Goal: Information Seeking & Learning: Find specific fact

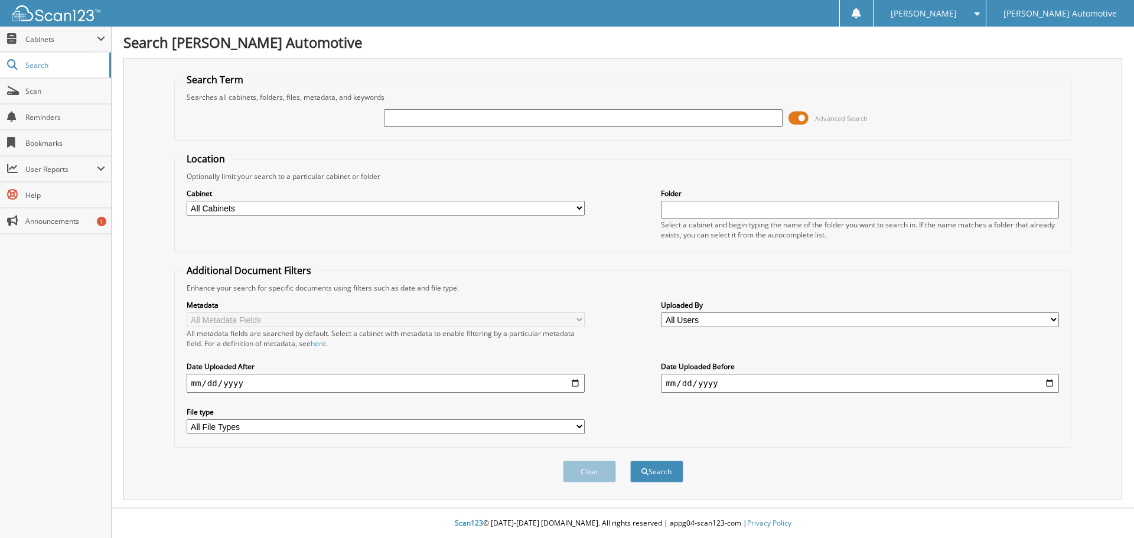
click at [487, 111] on input "text" at bounding box center [583, 118] width 398 height 18
type input "55381"
click at [630, 461] on button "Search" at bounding box center [656, 472] width 53 height 22
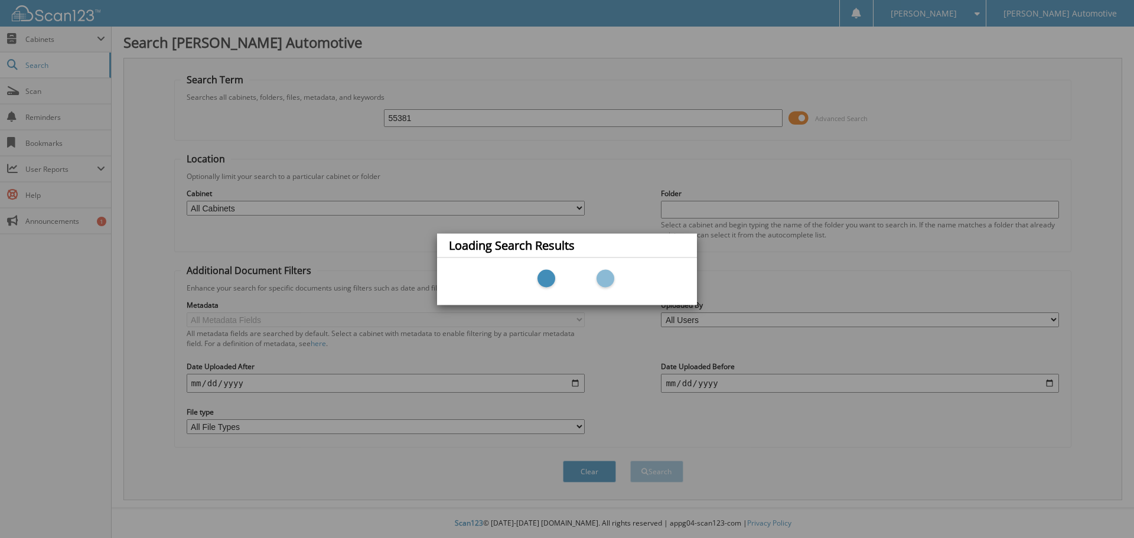
click at [490, 135] on div "Loading Search Results" at bounding box center [567, 269] width 1134 height 538
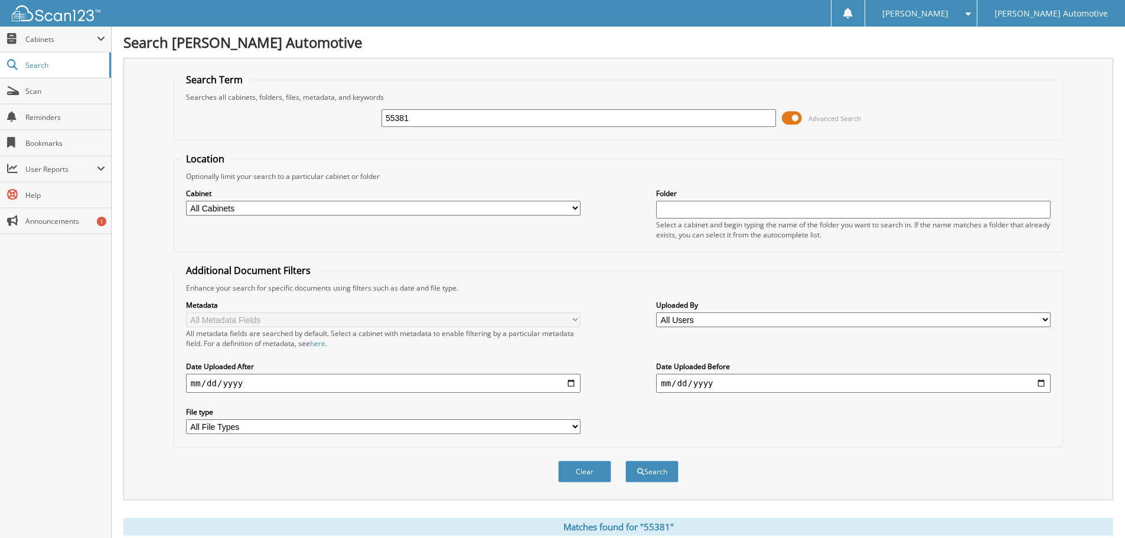
click at [455, 114] on input "55381" at bounding box center [578, 118] width 394 height 18
type input "55351"
click at [625, 461] on button "Search" at bounding box center [651, 472] width 53 height 22
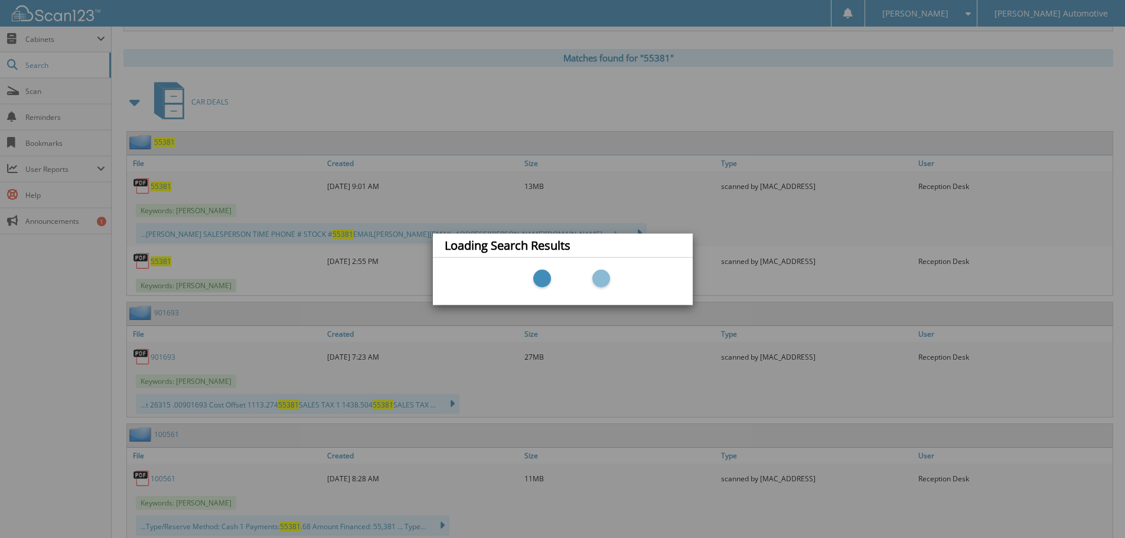
scroll to position [591, 0]
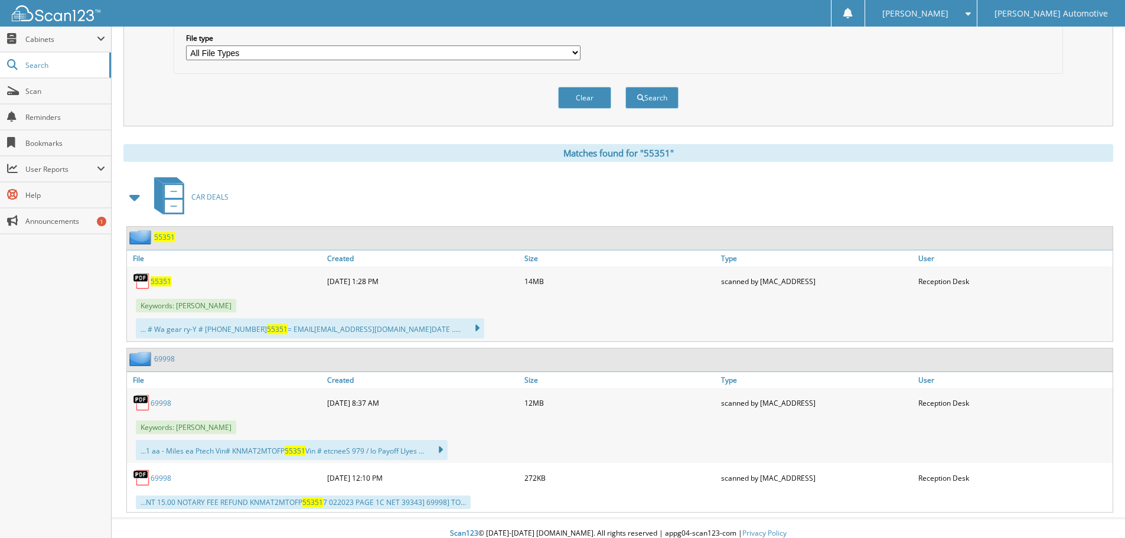
scroll to position [384, 0]
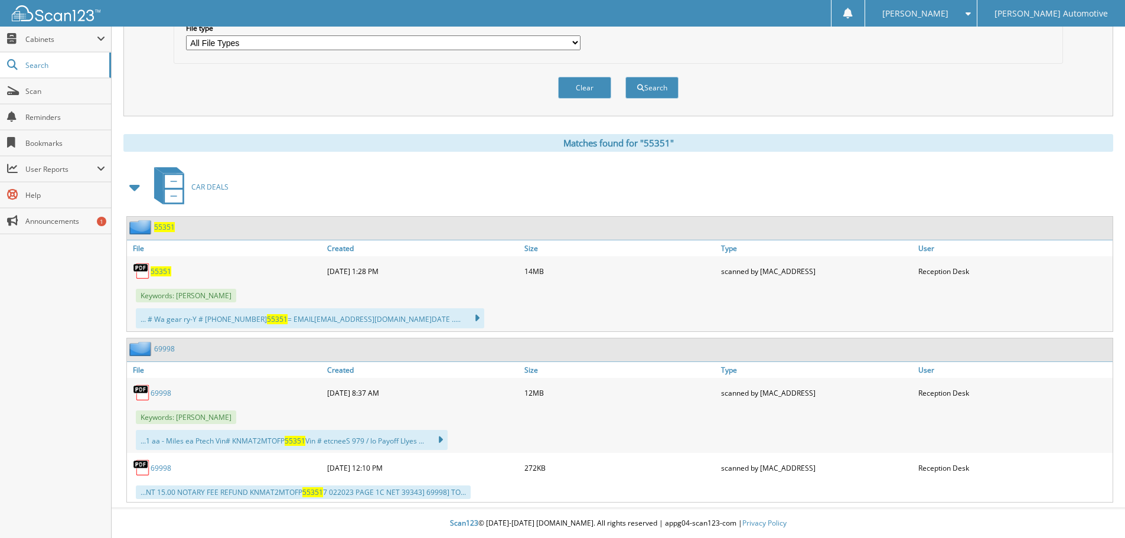
click at [158, 269] on span "55351" at bounding box center [161, 271] width 21 height 10
